Goal: Ask a question

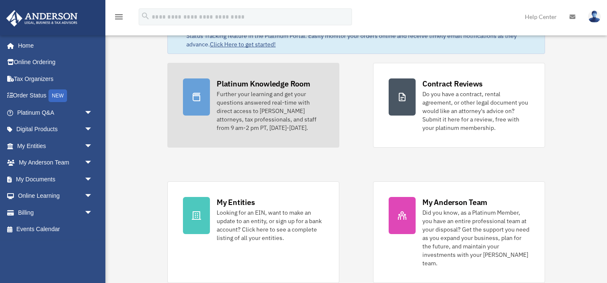
scroll to position [37, 0]
click at [280, 116] on div "Further your learning and get your questions answered real-time with direct acc…" at bounding box center [270, 112] width 107 height 42
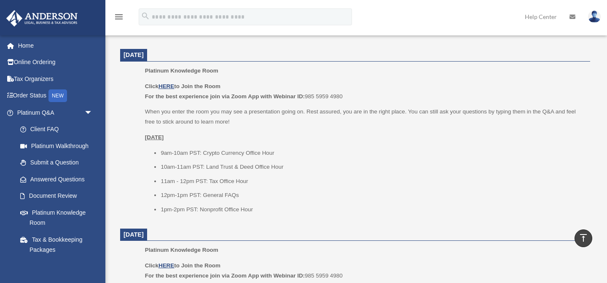
scroll to position [341, 0]
click at [280, 111] on p "When you enter the room you may see a presentation going on. Rest assured, you …" at bounding box center [364, 116] width 439 height 20
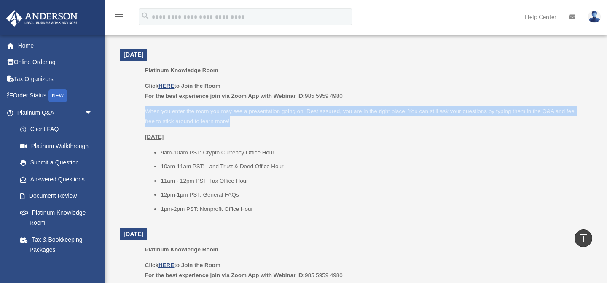
click at [277, 76] on div "Platinum Knowledge Room Click HERE to Join the Room For the best experience joi…" at bounding box center [364, 142] width 439 height 154
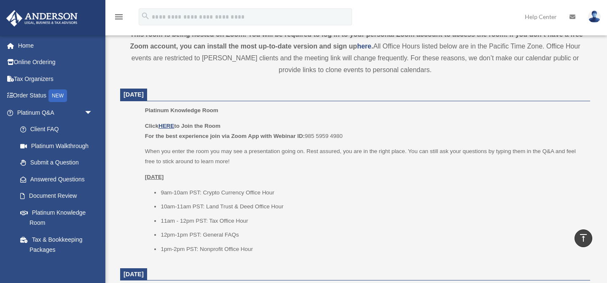
scroll to position [298, 0]
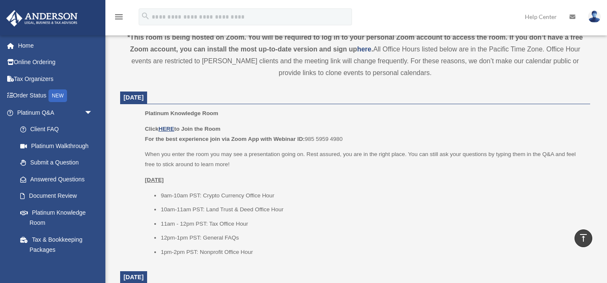
click at [190, 234] on li "12pm-1pm PST: General FAQs" at bounding box center [373, 238] width 424 height 10
click at [201, 111] on span "Platinum Knowledge Room" at bounding box center [181, 113] width 73 height 6
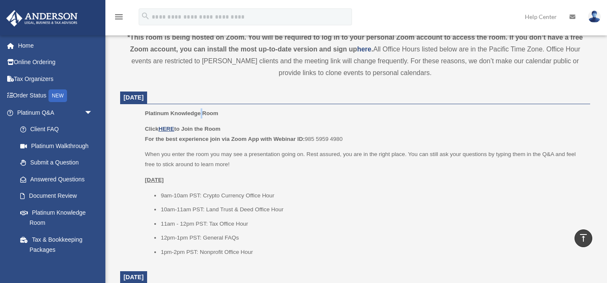
click at [201, 111] on span "Platinum Knowledge Room" at bounding box center [181, 113] width 73 height 6
copy div "Platinum Knowledge Room"
click at [184, 137] on b "For the best experience join via Zoom App with Webinar ID:" at bounding box center [225, 139] width 160 height 6
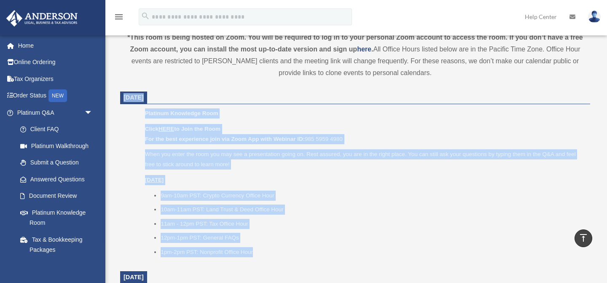
drag, startPoint x: 123, startPoint y: 96, endPoint x: 271, endPoint y: 258, distance: 219.0
copy dl "October 8, 2025 Platinum Knowledge Room Click HERE to Join the Room For the bes…"
click at [240, 134] on p "Click HERE to Join the Room For the best experience join via Zoom App with Webi…" at bounding box center [364, 134] width 439 height 20
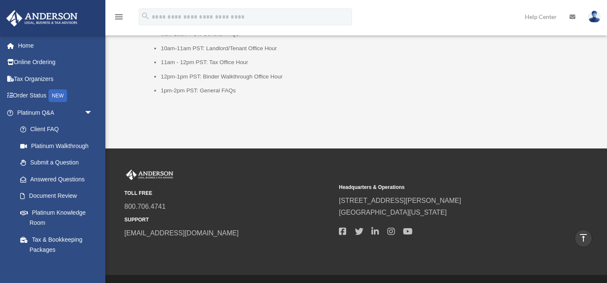
scroll to position [1179, 0]
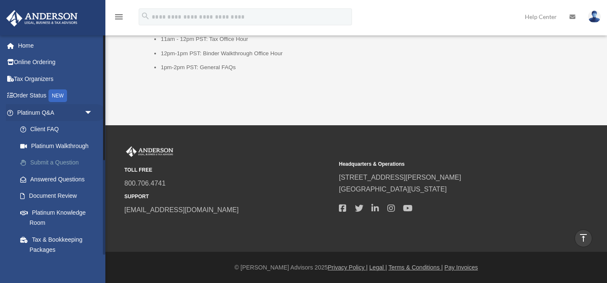
click at [59, 162] on link "Submit a Question" at bounding box center [59, 162] width 94 height 17
